Goal: Transaction & Acquisition: Book appointment/travel/reservation

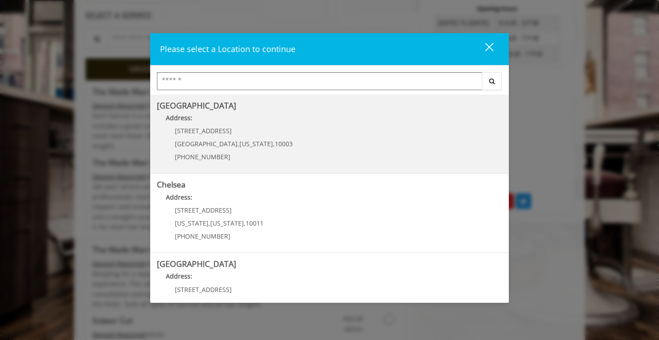
scroll to position [234, 0]
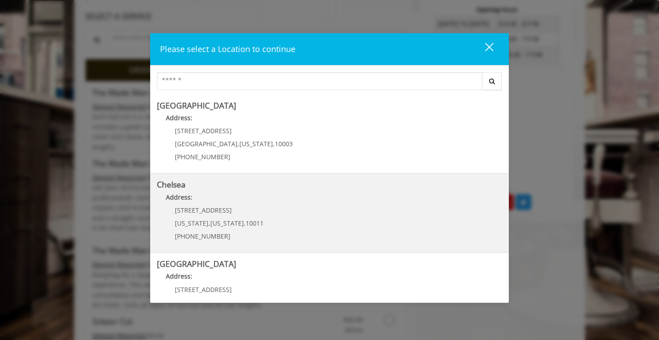
click at [265, 239] on link "Chelsea Address: 169/170 W 23rd St New York , New York , 10011 (917) 639-3902" at bounding box center [329, 212] width 345 height 65
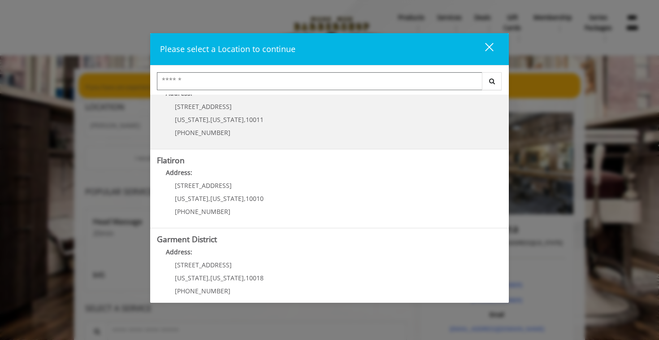
scroll to position [192, 0]
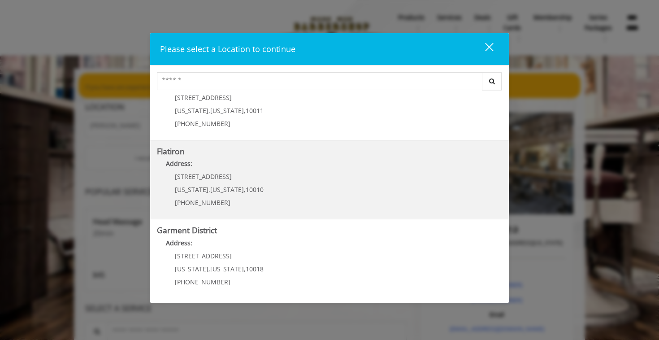
click at [228, 184] on div "10 E 23rd St New York , New York , 10010 (917) 475-1765" at bounding box center [212, 192] width 111 height 39
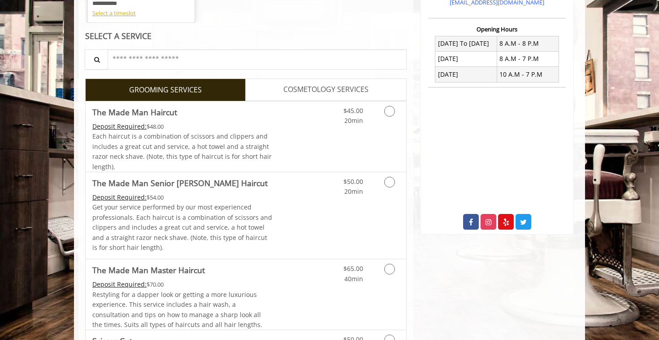
scroll to position [215, 0]
click at [388, 112] on icon "Grooming services" at bounding box center [389, 110] width 11 height 11
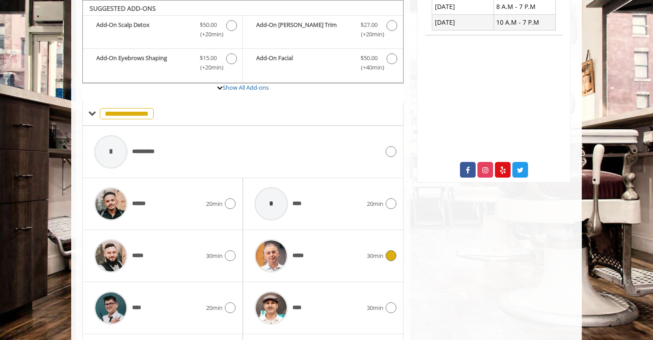
click at [326, 247] on div "*****" at bounding box center [308, 255] width 117 height 43
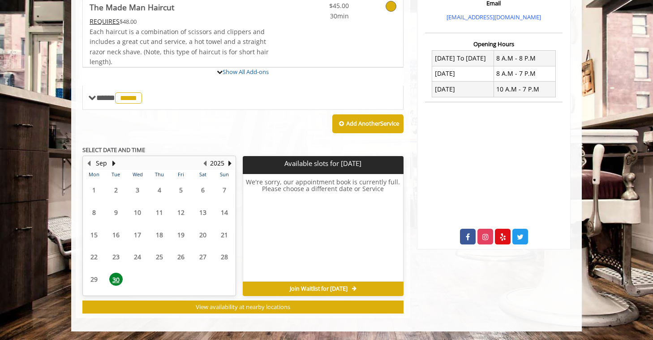
scroll to position [282, 0]
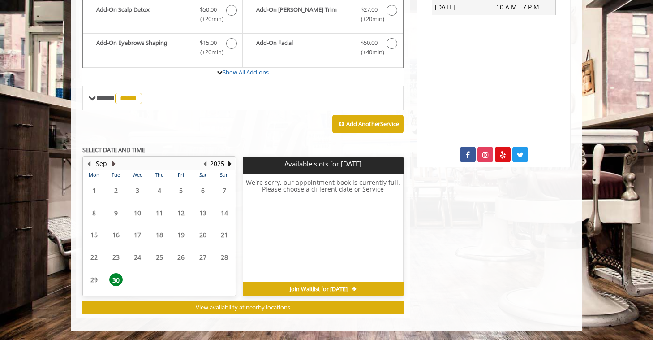
click at [112, 161] on button "Next Month" at bounding box center [113, 164] width 7 height 10
click at [160, 190] on span "2" at bounding box center [159, 190] width 13 height 13
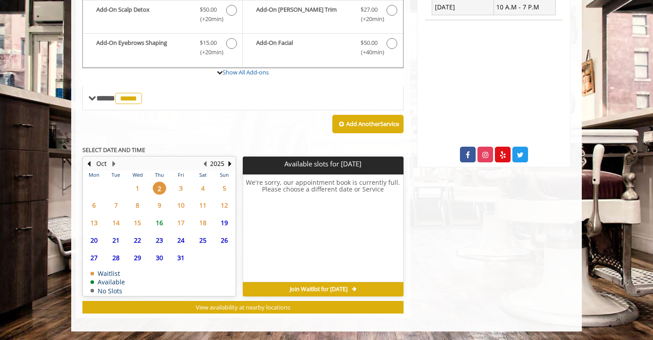
click at [164, 202] on span "9" at bounding box center [159, 205] width 13 height 13
click at [162, 188] on span "2" at bounding box center [159, 188] width 13 height 13
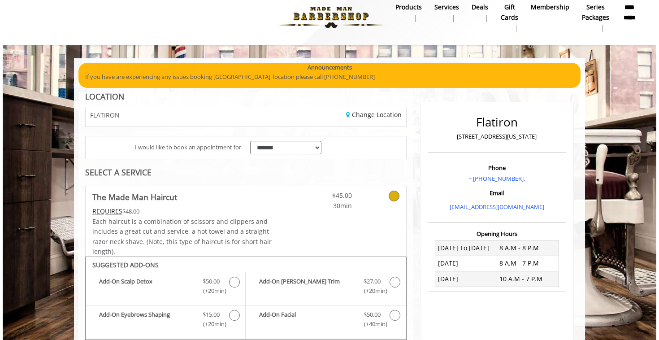
scroll to position [0, 0]
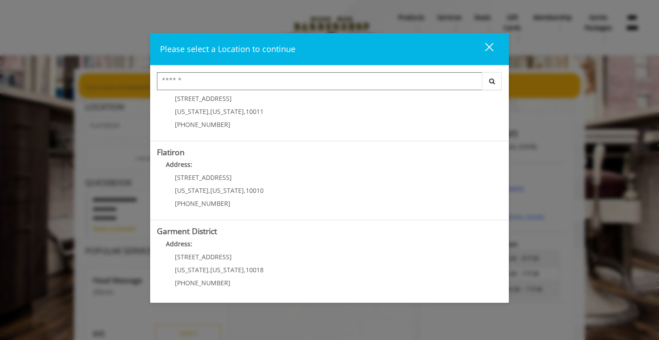
scroll to position [192, 0]
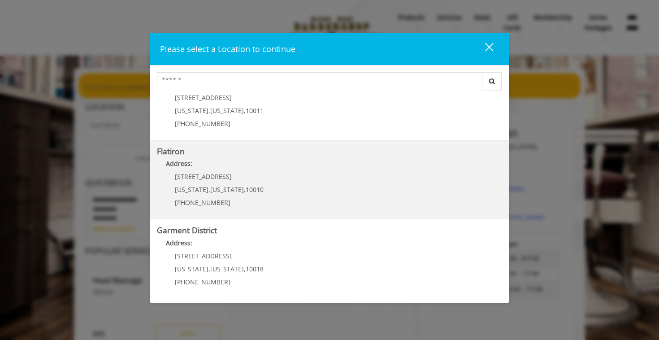
click at [270, 193] on "Flatiron Address: 10 E 23rd St New York , New York , 10010 (917) 475-1765" at bounding box center [329, 179] width 345 height 65
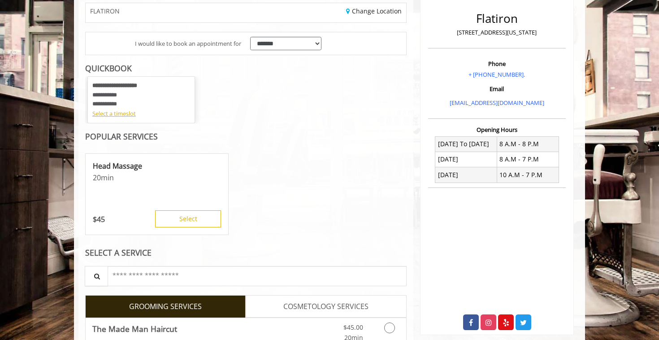
scroll to position [115, 0]
click at [118, 117] on div "Select a timeslot" at bounding box center [141, 112] width 98 height 9
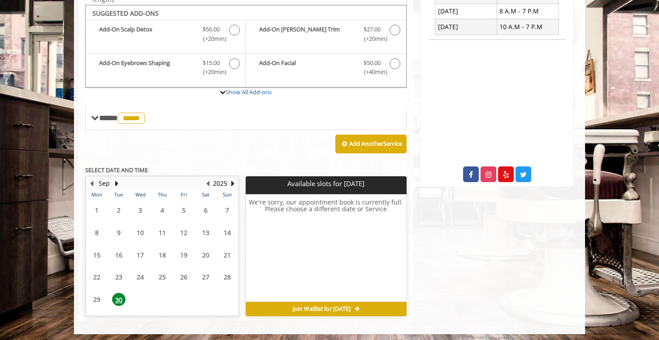
scroll to position [265, 0]
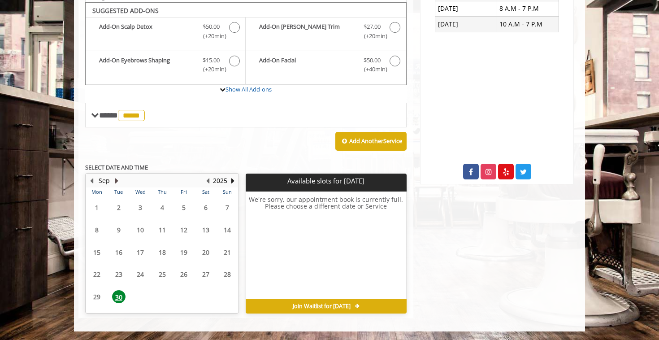
click at [117, 179] on button "Next Month" at bounding box center [116, 181] width 7 height 10
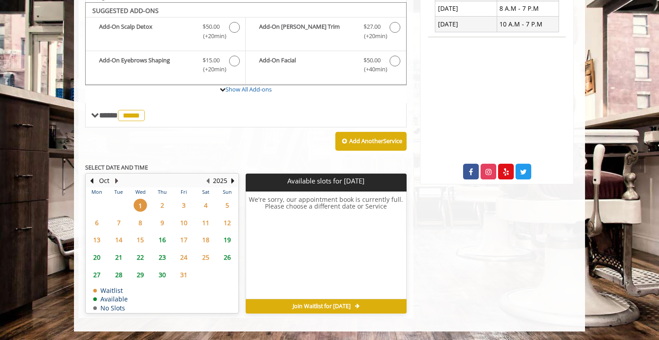
click at [117, 182] on button "Next Month" at bounding box center [116, 181] width 7 height 10
click at [92, 178] on button "Previous Month" at bounding box center [91, 181] width 7 height 10
click at [94, 180] on button "Previous Month" at bounding box center [91, 181] width 7 height 10
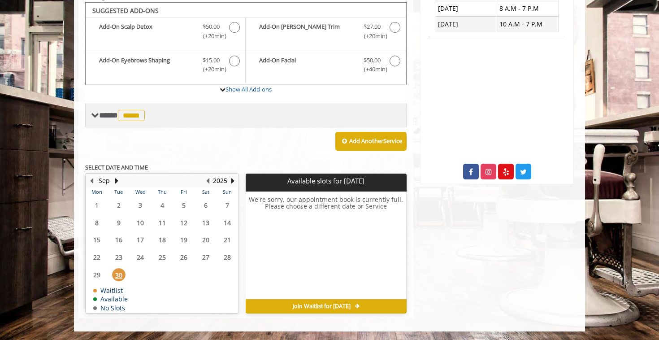
click at [104, 117] on span "**** ***** ********" at bounding box center [123, 115] width 48 height 8
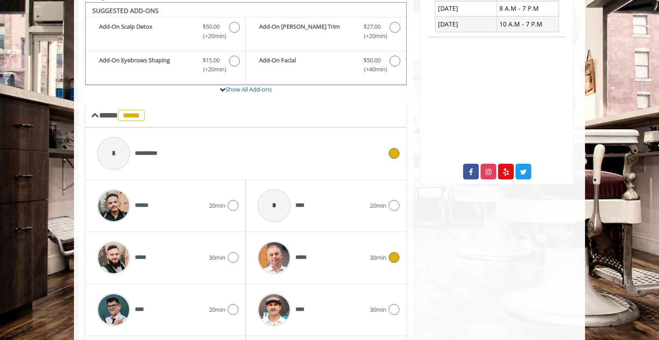
click at [306, 162] on div "**********" at bounding box center [239, 153] width 294 height 43
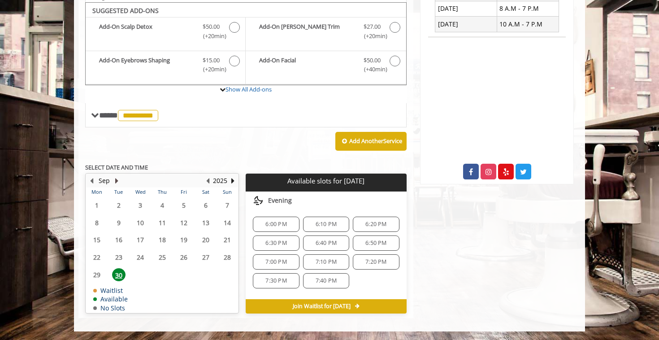
click at [117, 182] on button "Next Month" at bounding box center [116, 181] width 7 height 10
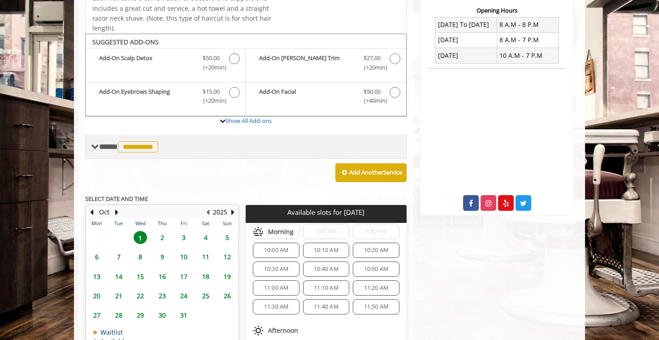
scroll to position [278, 0]
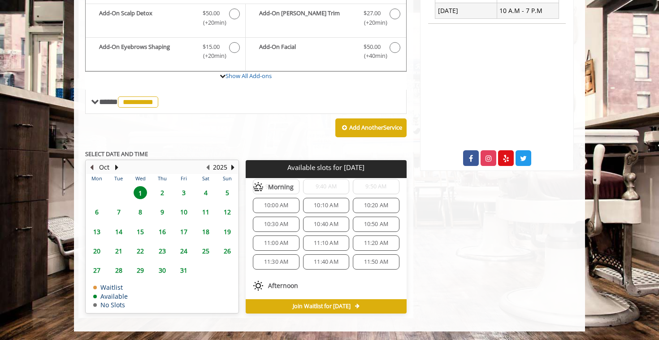
click at [90, 169] on button "Previous Month" at bounding box center [91, 167] width 7 height 10
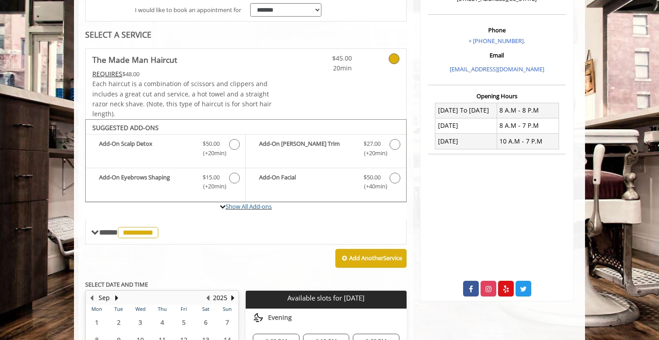
scroll to position [147, 0]
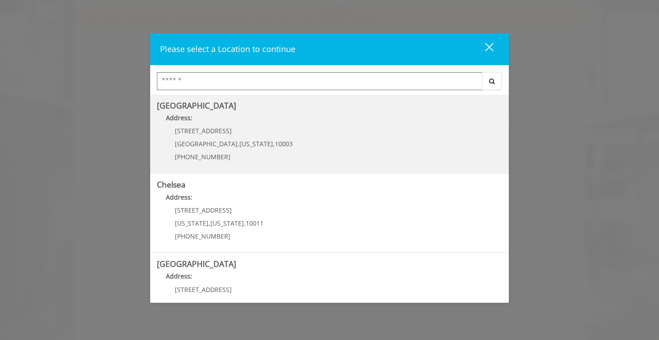
scroll to position [192, 0]
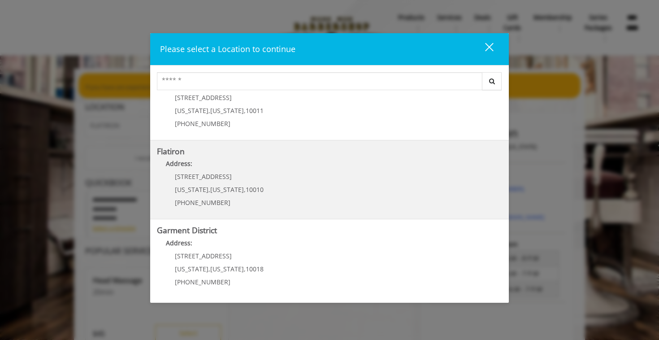
click at [243, 163] on "Address:" at bounding box center [329, 166] width 345 height 14
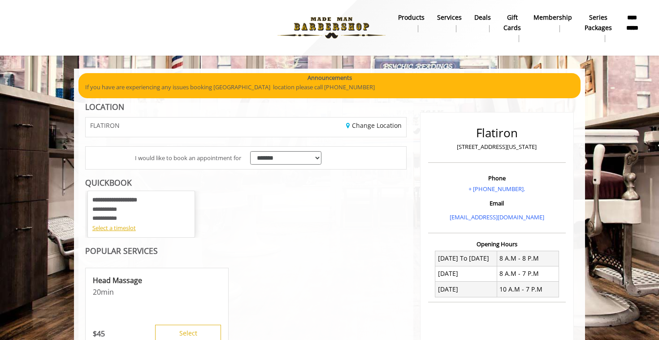
click at [117, 200] on b "**********" at bounding box center [114, 200] width 45 height 6
click at [121, 227] on div "Select a timeslot" at bounding box center [141, 227] width 98 height 9
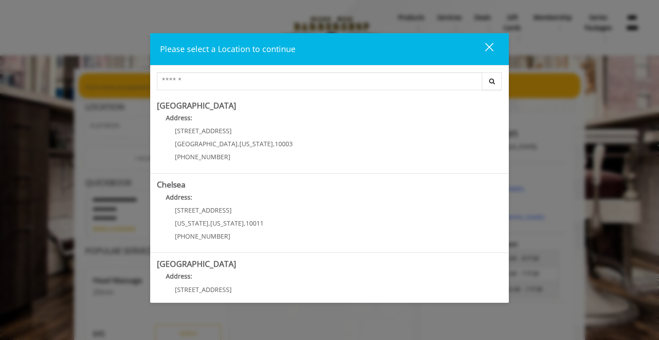
click at [128, 143] on div "Please select a Location to continue close Search Greenwich Village Address: 60…" at bounding box center [329, 170] width 659 height 340
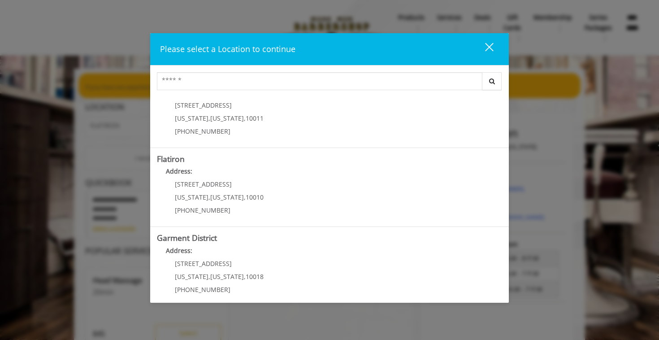
scroll to position [186, 0]
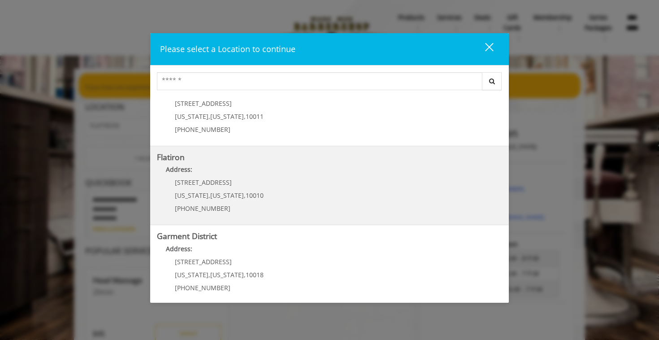
click at [281, 186] on "Flatiron Address: 10 E 23rd St New York , New York , 10010 (917) 475-1765" at bounding box center [329, 185] width 345 height 65
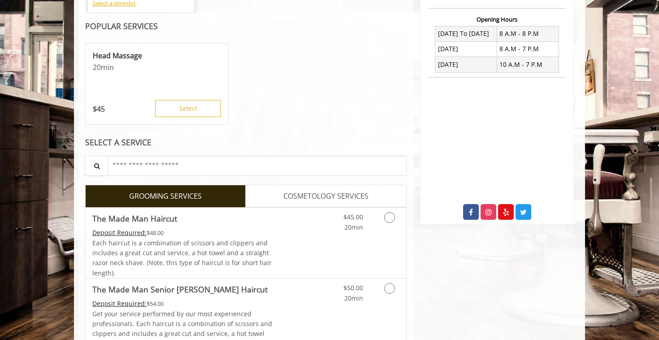
scroll to position [229, 0]
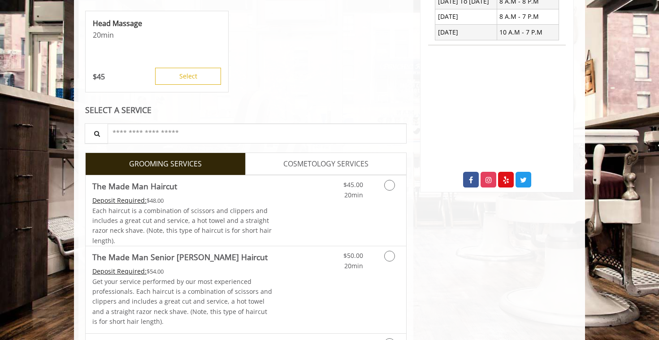
click at [279, 167] on link "COSMETOLOGY SERVICES" at bounding box center [326, 163] width 160 height 22
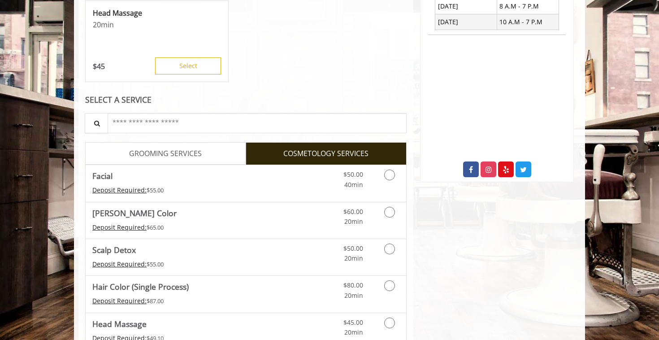
scroll to position [0, 0]
